Goal: Information Seeking & Learning: Learn about a topic

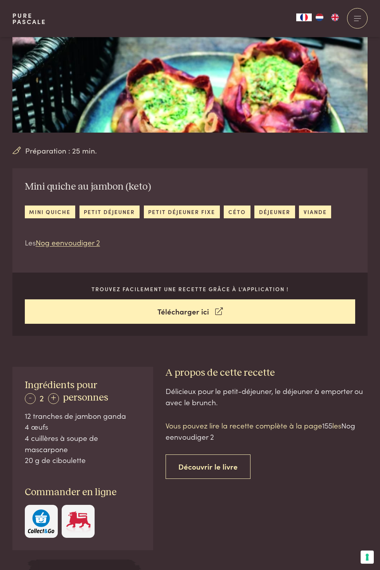
scroll to position [117, 0]
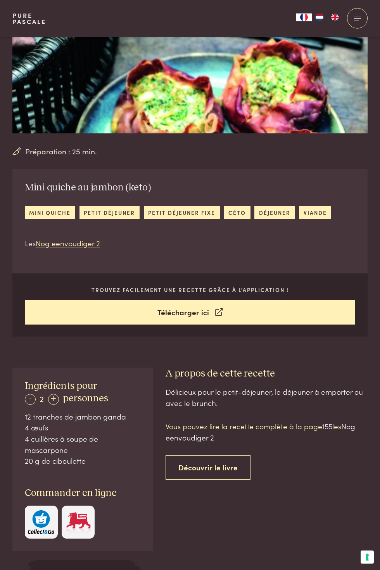
click at [250, 219] on link "céto" at bounding box center [237, 212] width 26 height 13
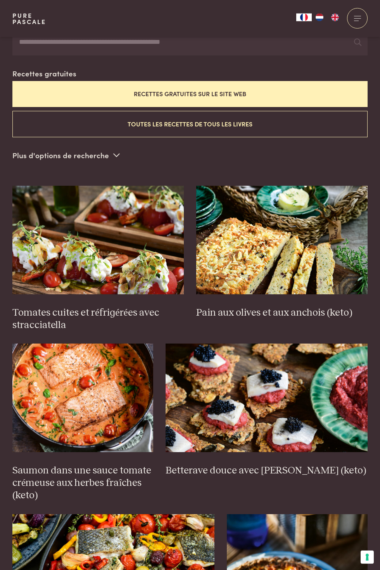
scroll to position [182, 0]
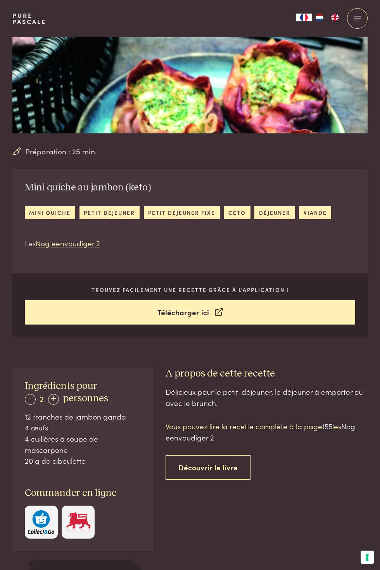
scroll to position [117, 0]
click at [332, 422] on span "155" at bounding box center [327, 426] width 10 height 10
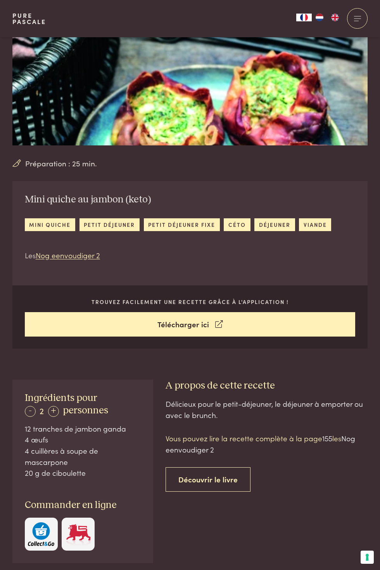
scroll to position [0, 0]
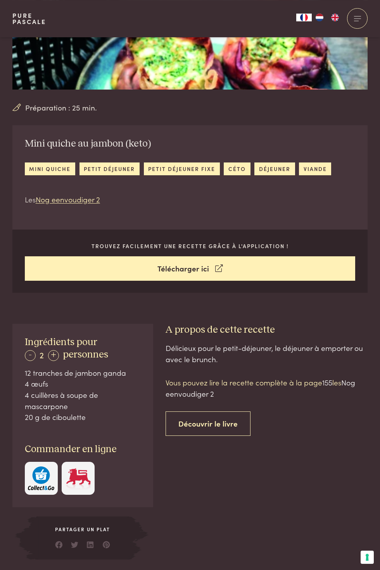
scroll to position [162, 0]
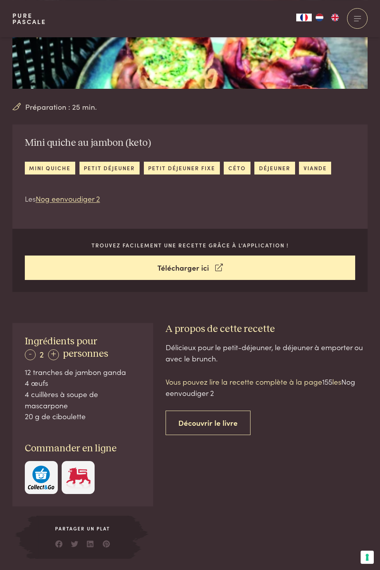
click at [56, 355] on div "+" at bounding box center [53, 354] width 11 height 11
click at [54, 357] on div "+" at bounding box center [53, 354] width 11 height 11
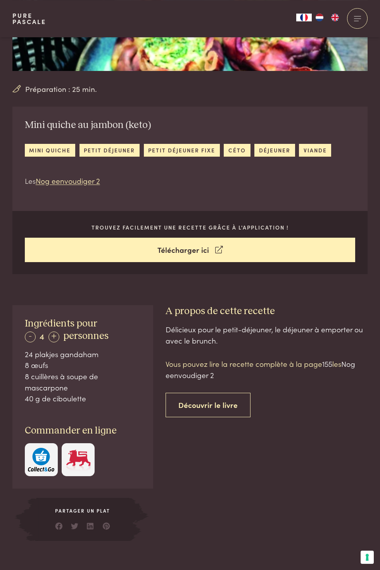
scroll to position [196, 0]
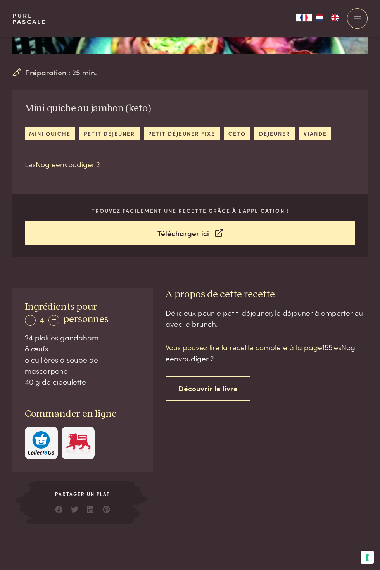
click at [286, 347] on p "Vous pouvez lire la recette complète à la page 155 les Nog eenvoudiger 2" at bounding box center [267, 353] width 202 height 22
click at [322, 343] on span "155" at bounding box center [327, 347] width 10 height 10
click at [207, 356] on span "Nog eenvoudiger 2" at bounding box center [261, 353] width 190 height 22
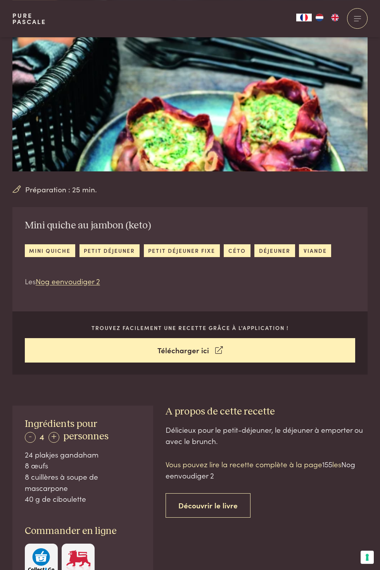
scroll to position [74, 0]
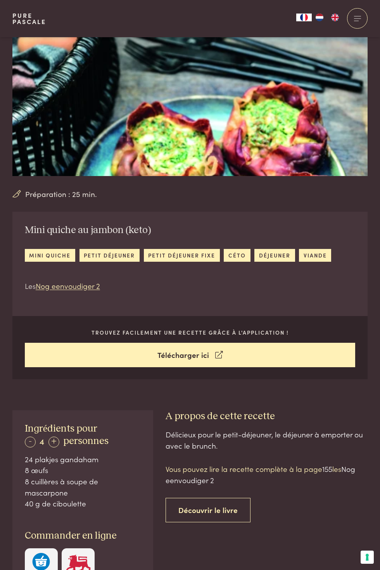
click at [230, 254] on link "céto" at bounding box center [237, 255] width 26 height 13
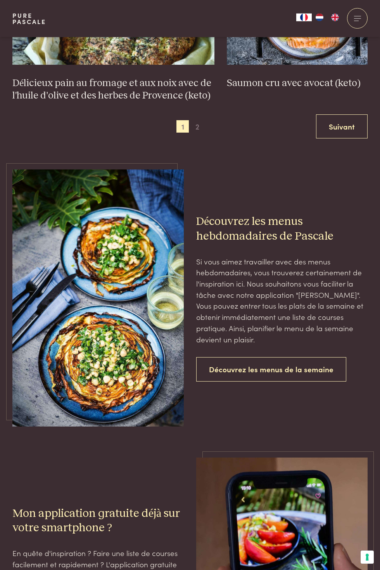
scroll to position [1196, 0]
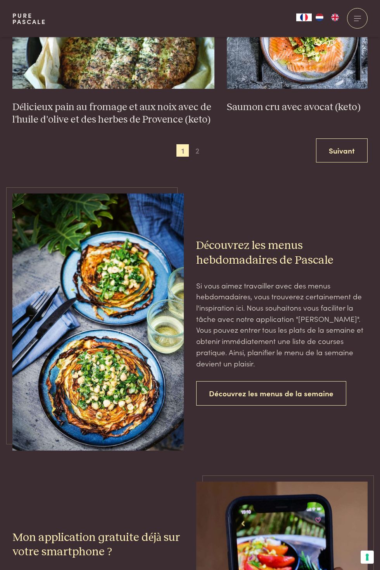
click at [199, 145] on span "2" at bounding box center [197, 150] width 12 height 12
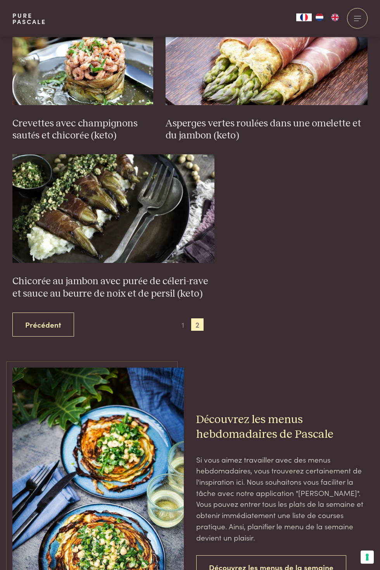
scroll to position [1018, 0]
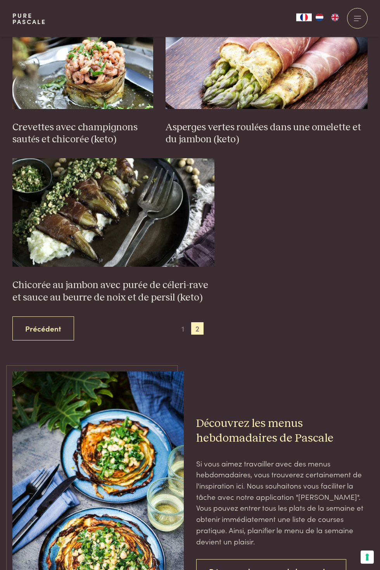
click at [189, 335] on span "1" at bounding box center [182, 328] width 12 height 12
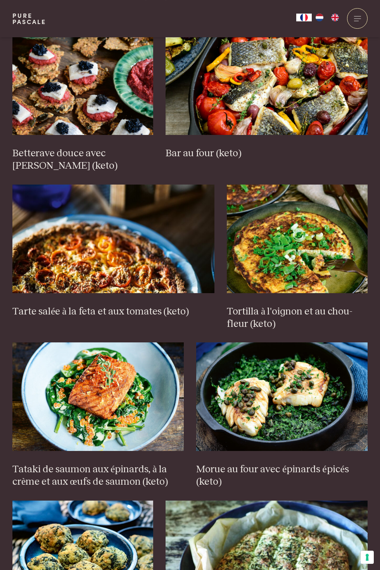
scroll to position [500, 0]
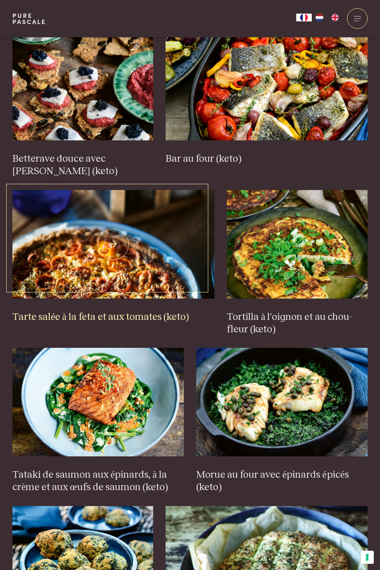
click at [114, 261] on img at bounding box center [113, 244] width 202 height 109
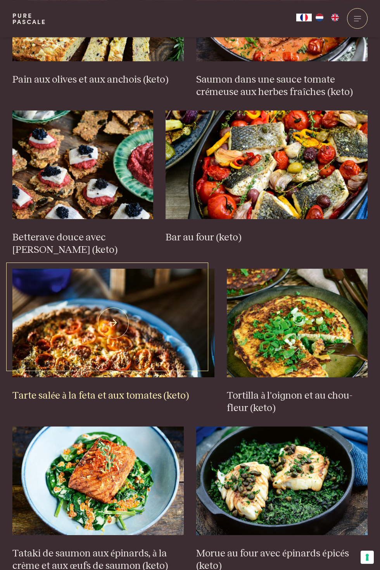
scroll to position [424, 0]
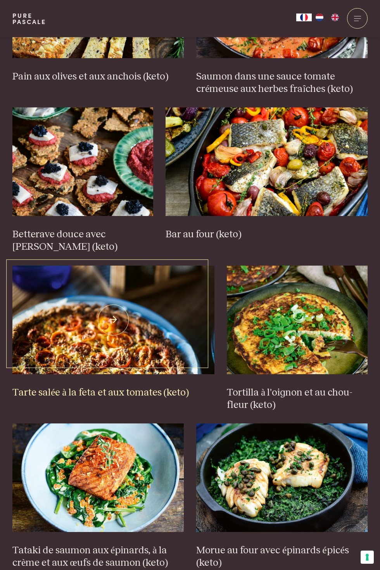
click at [108, 335] on img at bounding box center [113, 320] width 202 height 109
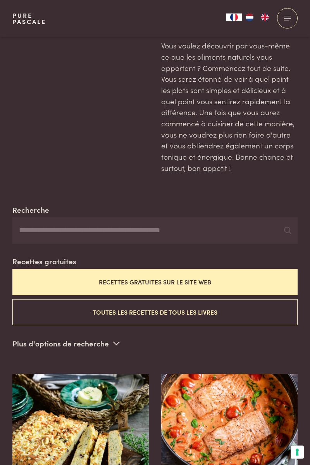
scroll to position [137, 0]
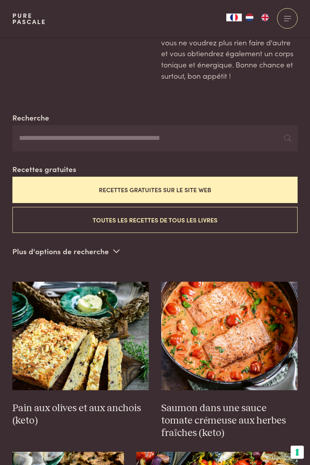
scroll to position [134, 0]
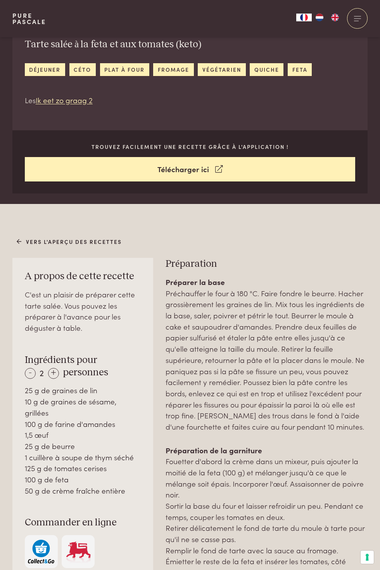
scroll to position [272, 0]
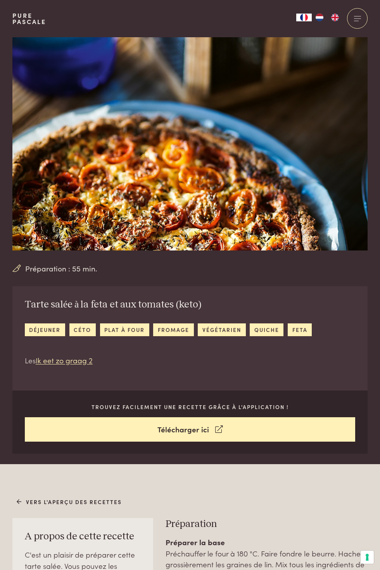
click at [265, 330] on link "quiche" at bounding box center [267, 329] width 34 height 13
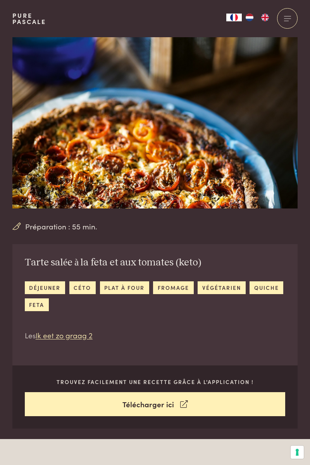
click at [82, 288] on link "céto" at bounding box center [82, 288] width 26 height 13
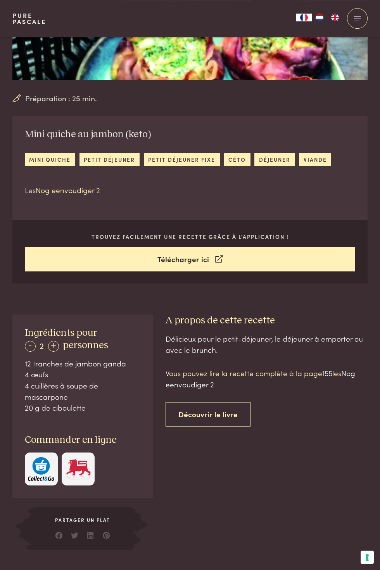
scroll to position [170, 0]
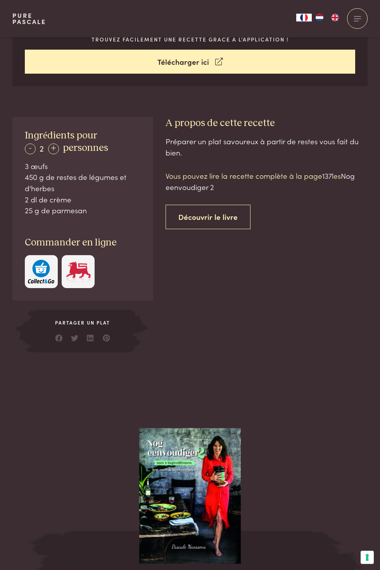
scroll to position [304, 0]
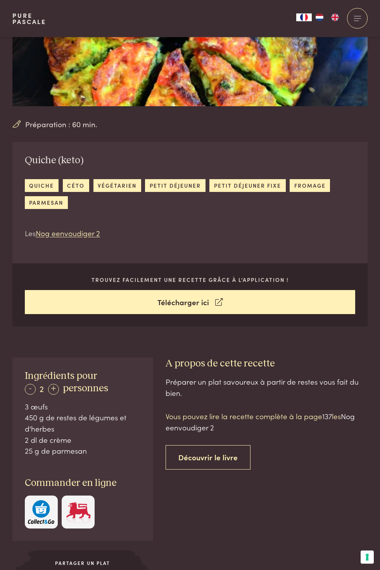
scroll to position [144, 0]
click at [53, 384] on div "+" at bounding box center [53, 389] width 11 height 11
click at [53, 389] on div "+" at bounding box center [53, 389] width 11 height 11
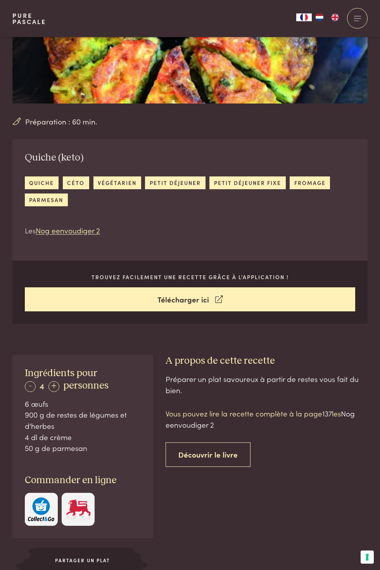
scroll to position [143, 0]
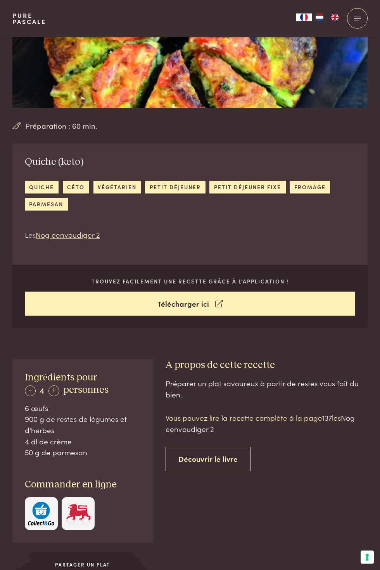
click at [223, 463] on link "Découvrir le livre" at bounding box center [208, 459] width 85 height 24
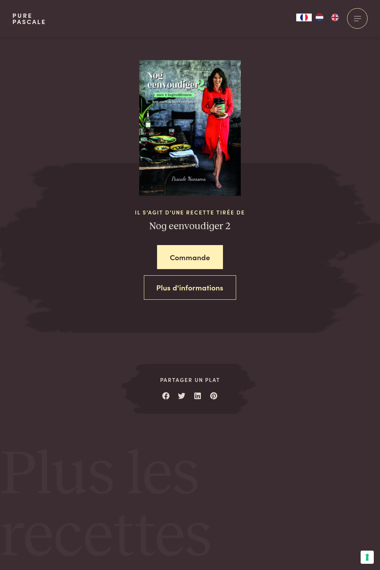
scroll to position [798, 0]
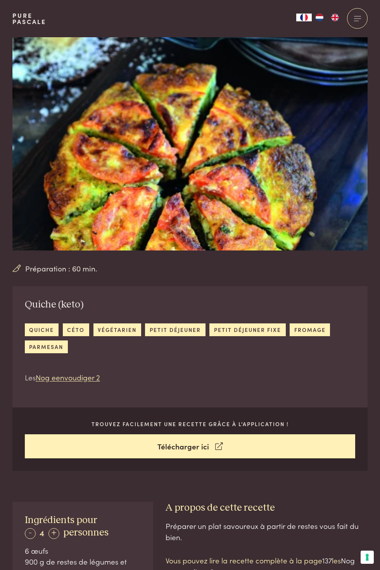
click at [39, 327] on link "quiche" at bounding box center [42, 329] width 34 height 13
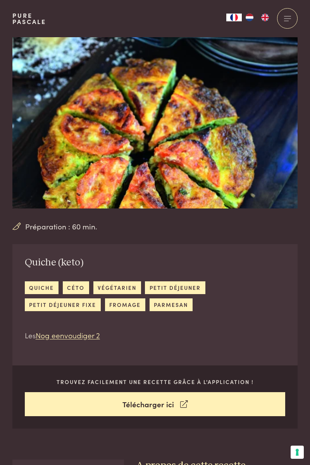
click at [69, 291] on link "céto" at bounding box center [76, 288] width 26 height 13
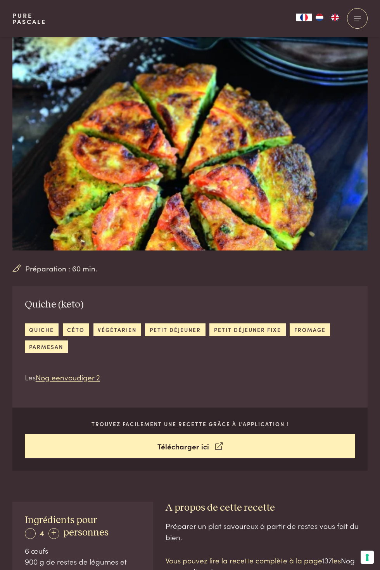
scroll to position [798, 0]
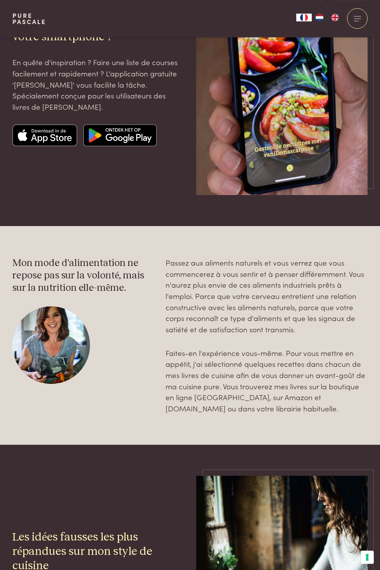
scroll to position [1726, 0]
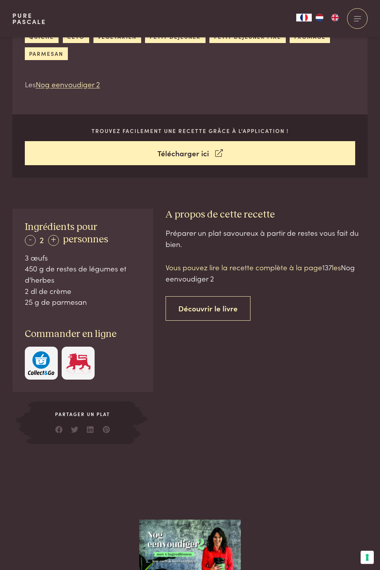
scroll to position [333, 0]
